Goal: Check status: Check status

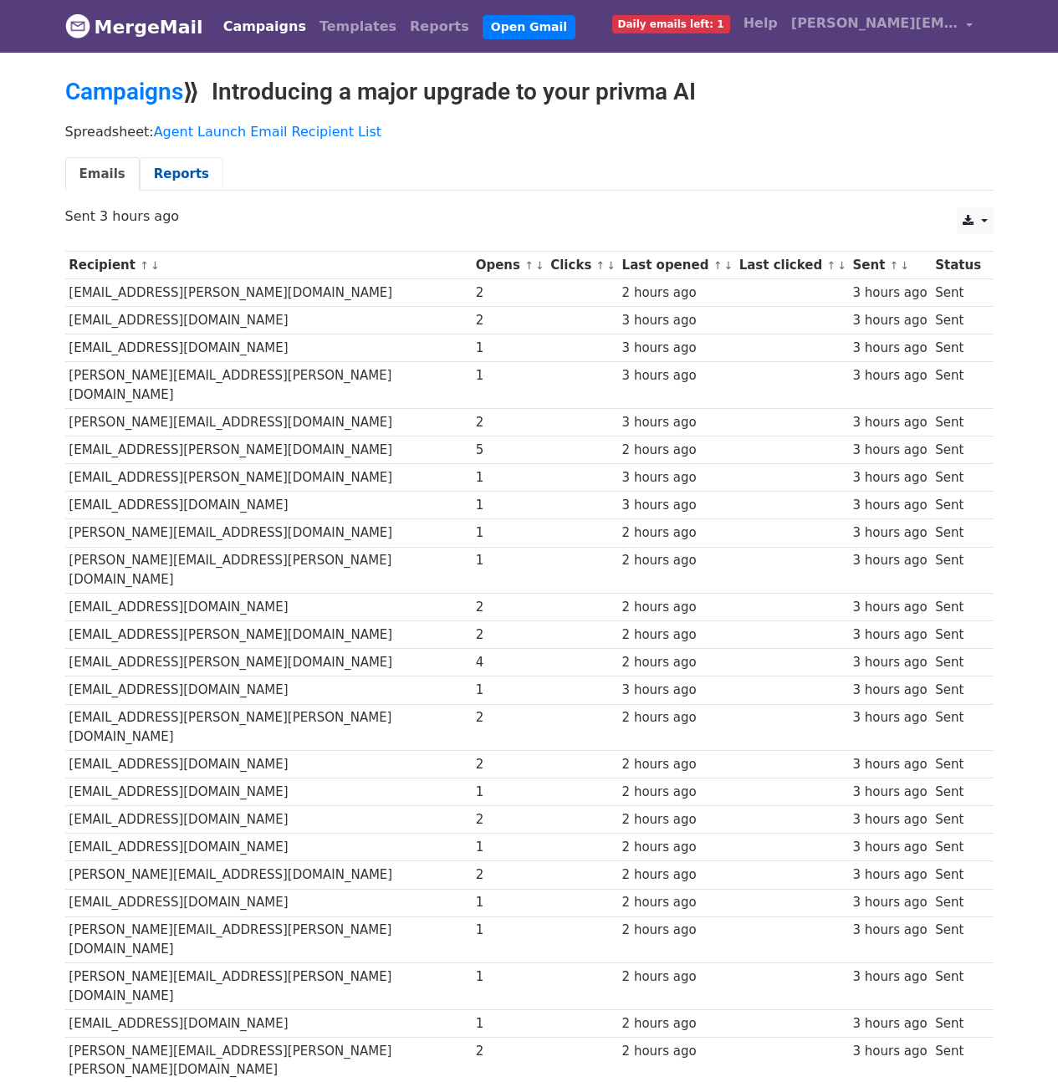
click at [168, 171] on link "Reports" at bounding box center [182, 174] width 84 height 34
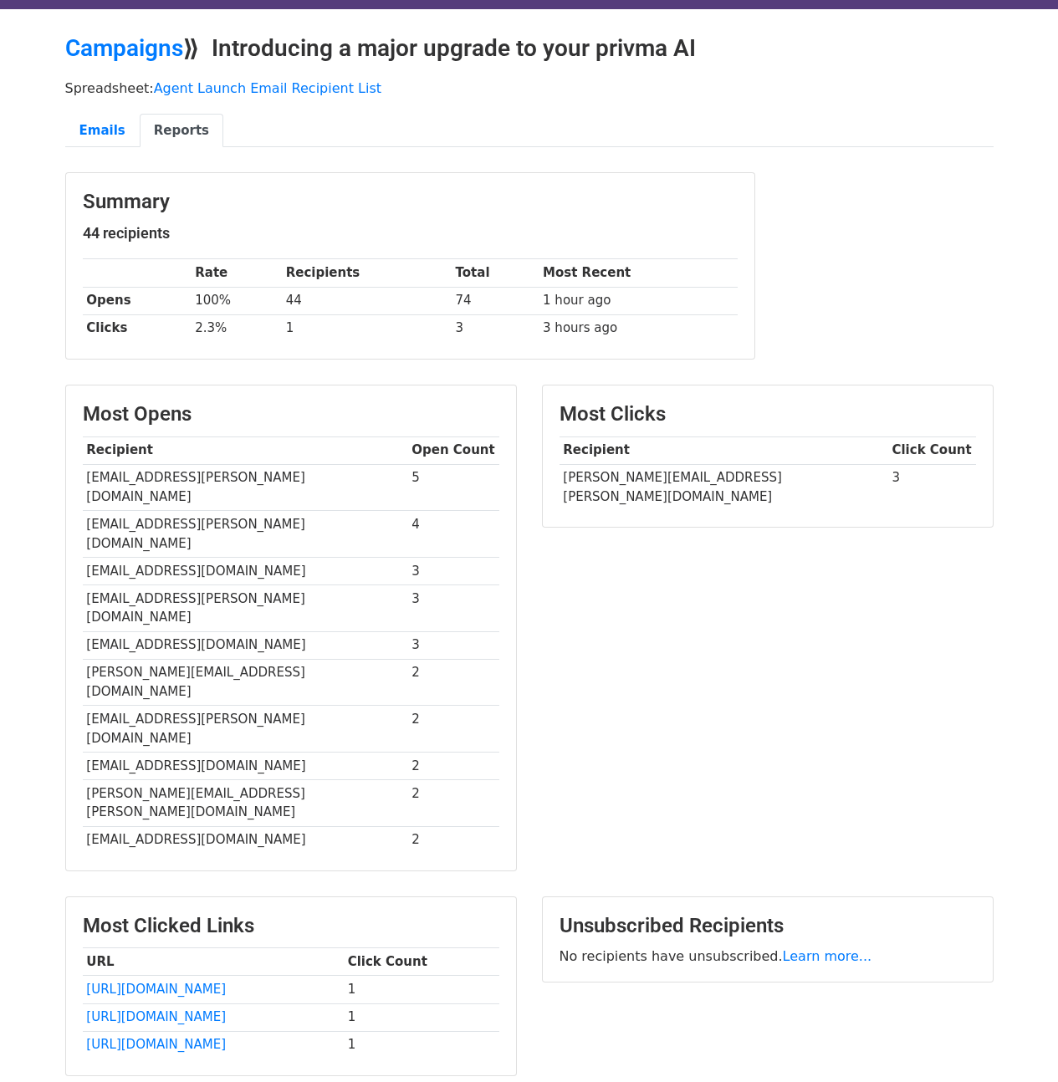
scroll to position [76, 0]
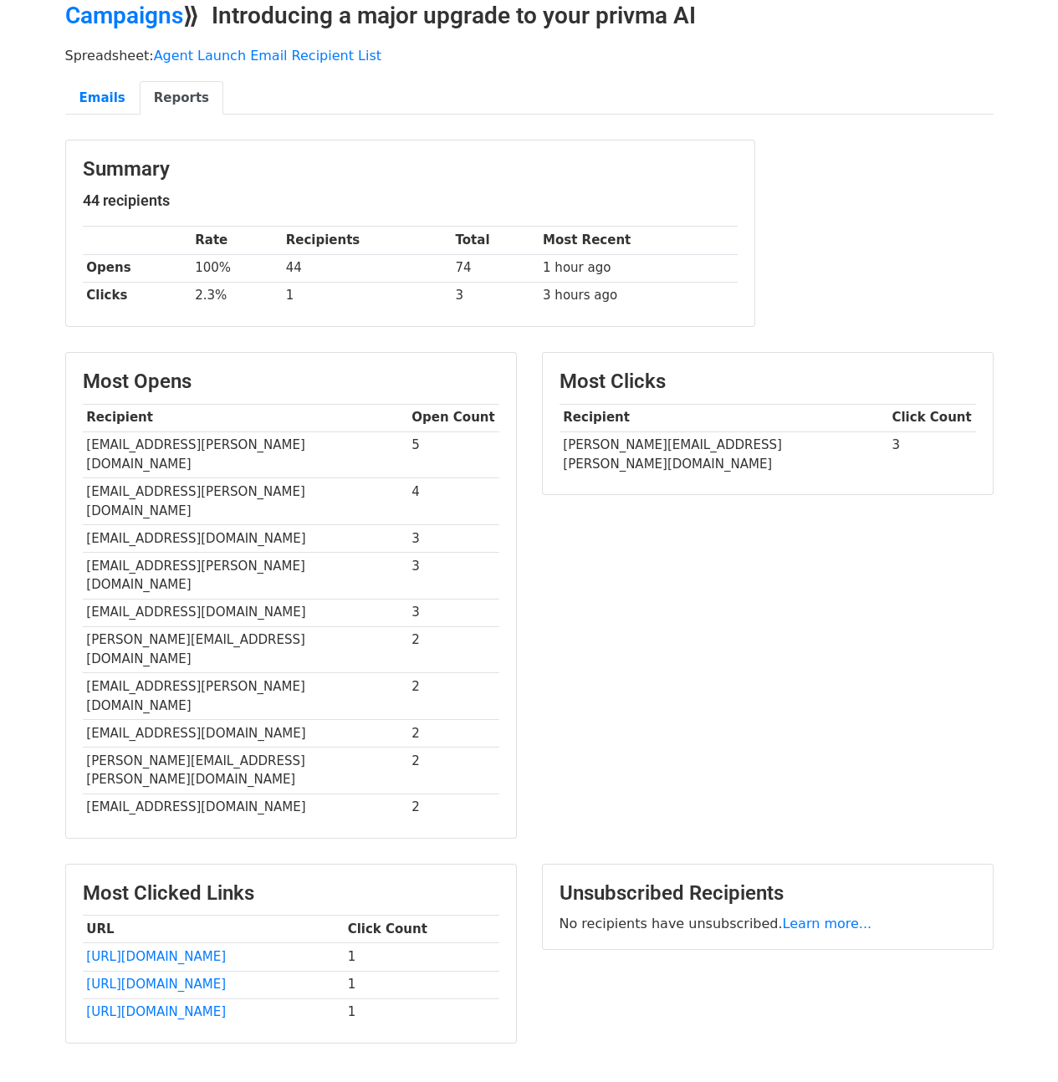
click at [134, 478] on td "[EMAIL_ADDRESS][PERSON_NAME][DOMAIN_NAME]" at bounding box center [245, 501] width 325 height 47
click at [156, 480] on td "[EMAIL_ADDRESS][PERSON_NAME][DOMAIN_NAME]" at bounding box center [245, 501] width 325 height 47
